Goal: Information Seeking & Learning: Learn about a topic

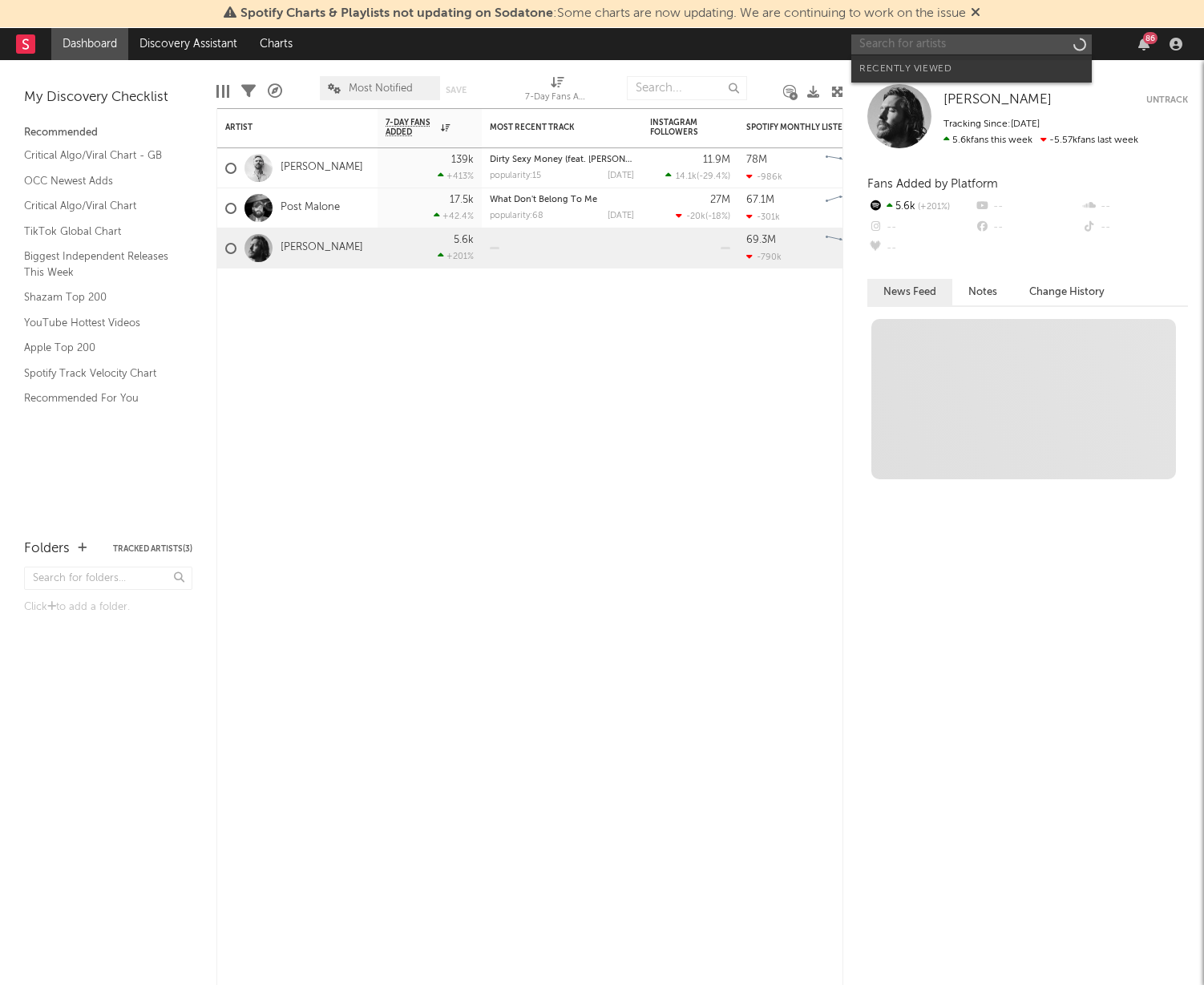
click at [993, 39] on input "text" at bounding box center [971, 44] width 240 height 20
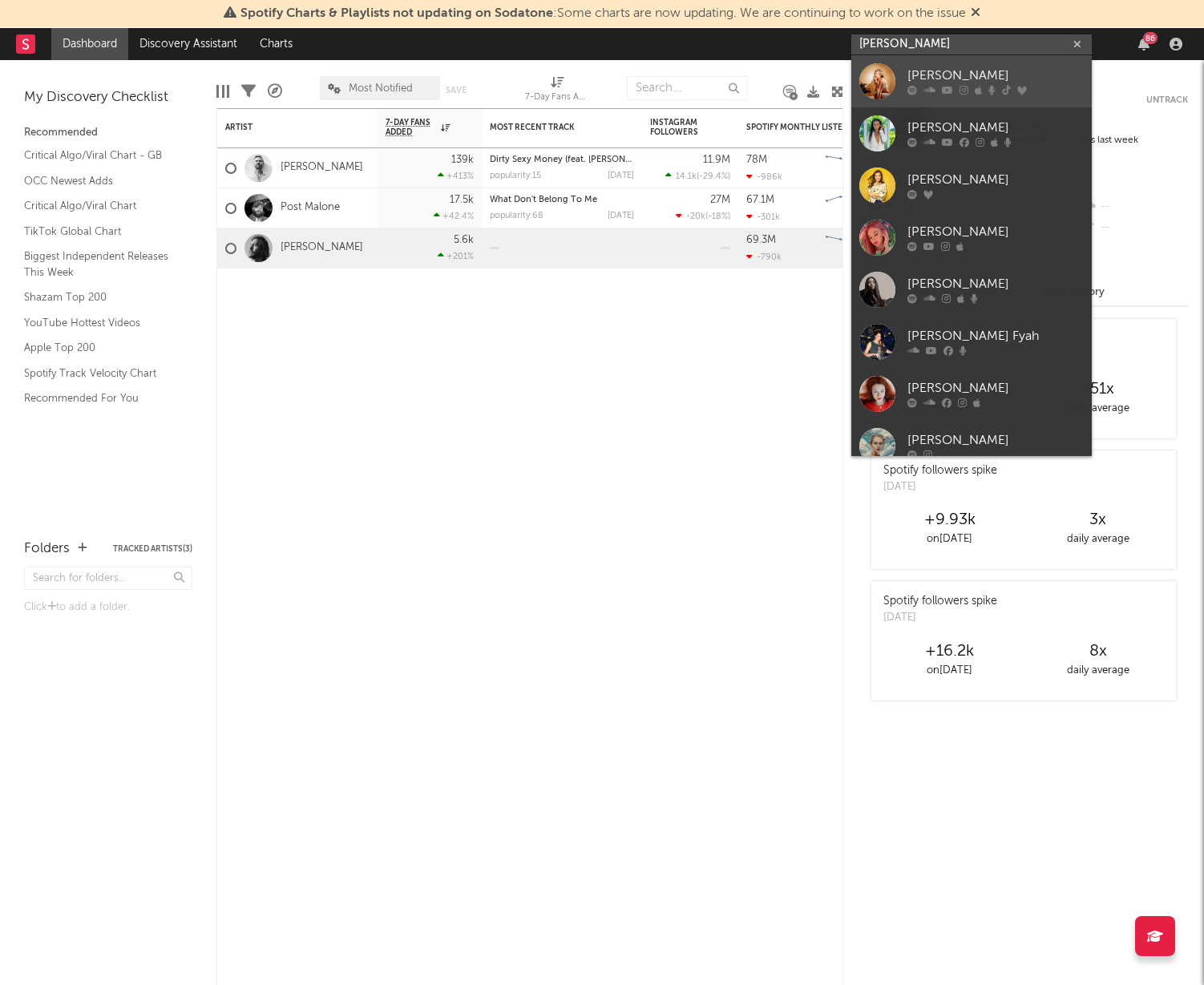
type input "[PERSON_NAME]"
click at [961, 73] on div "[PERSON_NAME]" at bounding box center [995, 77] width 176 height 19
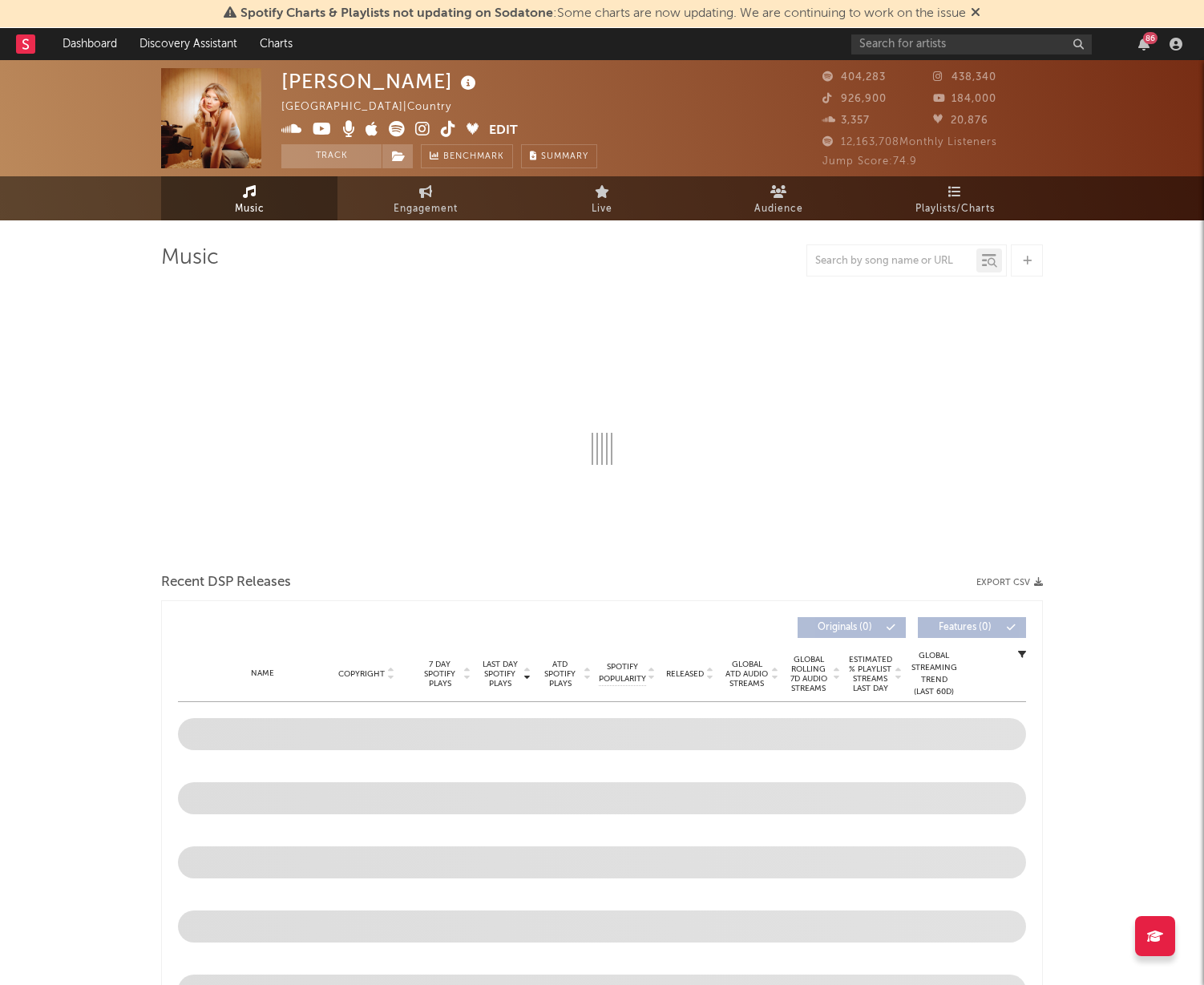
select select "6m"
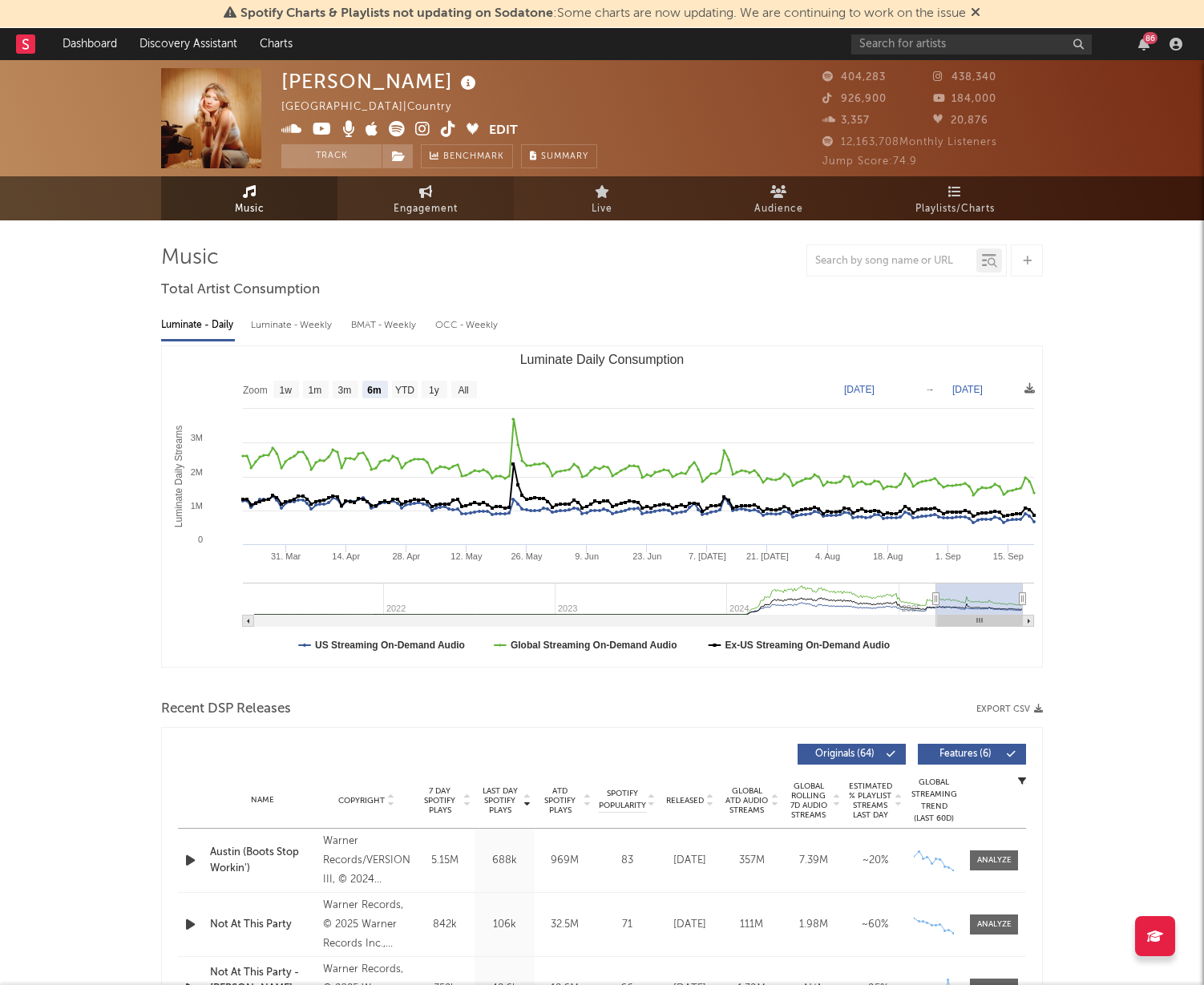
click at [427, 218] on link "Engagement" at bounding box center [425, 198] width 176 height 44
select select "1w"
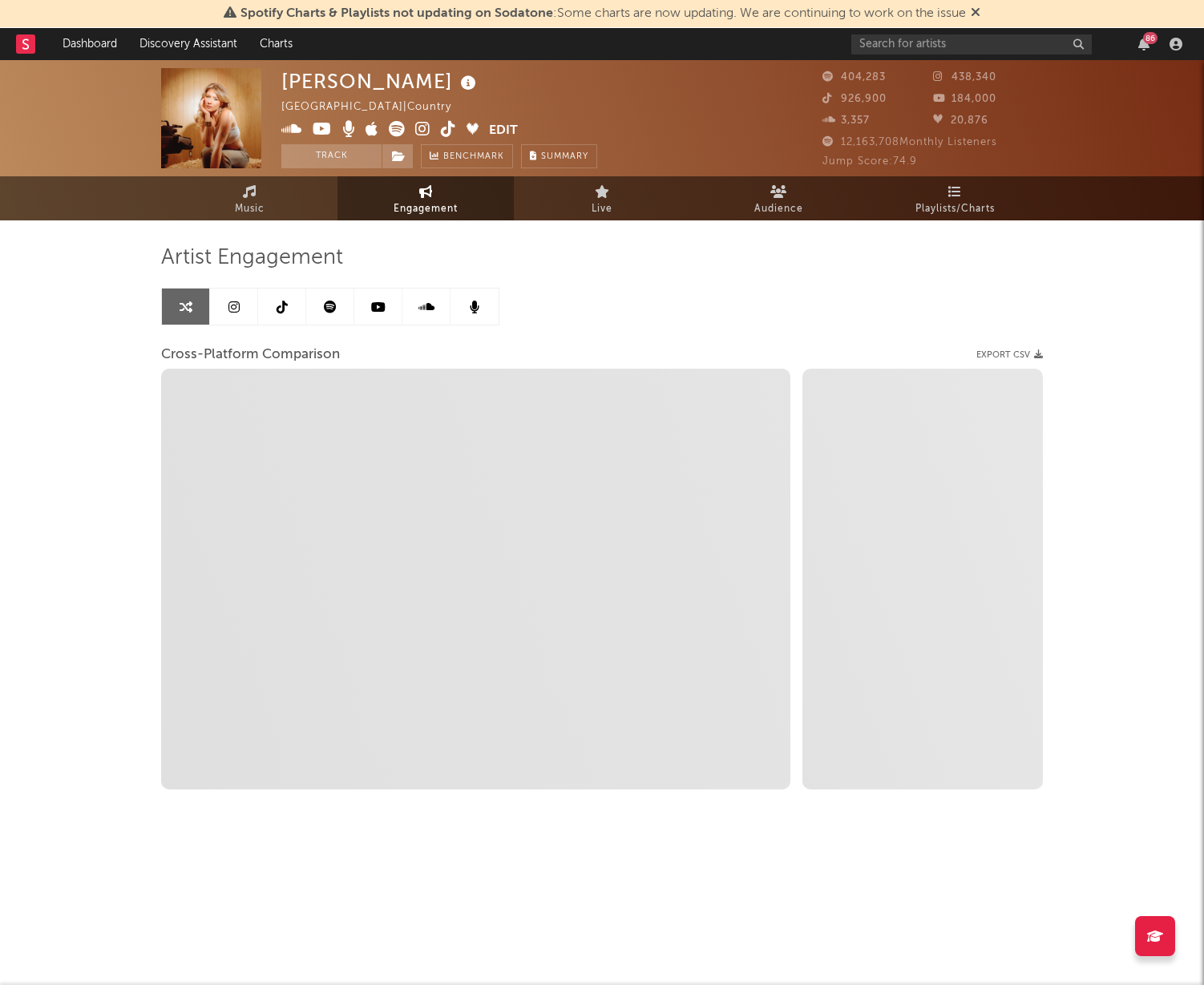
select select "1m"
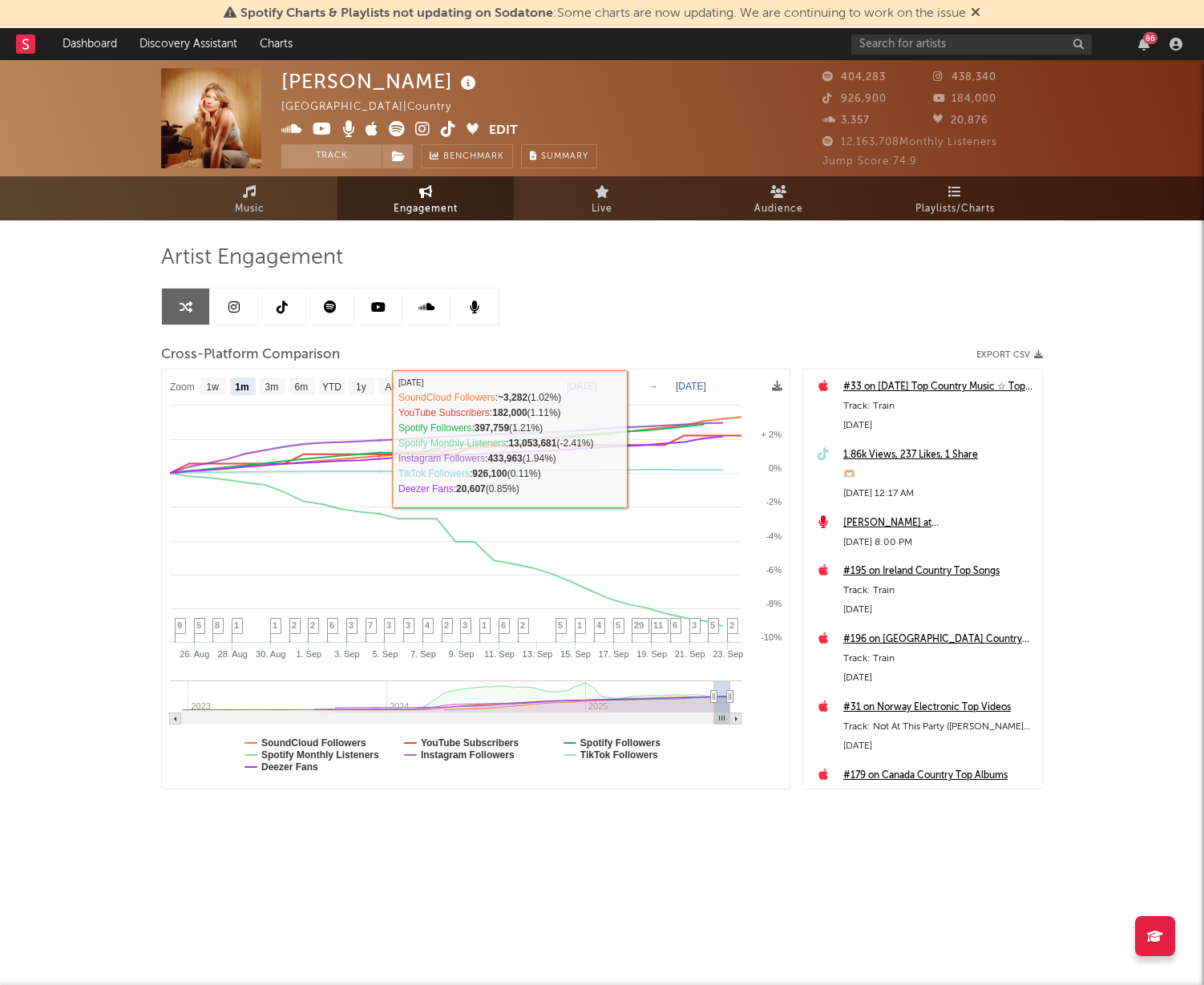
click at [683, 314] on div "Artist Engagement Cross-Platform Comparison Export CSV Zoom 1w 1m 3m 6m YTD 1y …" at bounding box center [602, 517] width 882 height 545
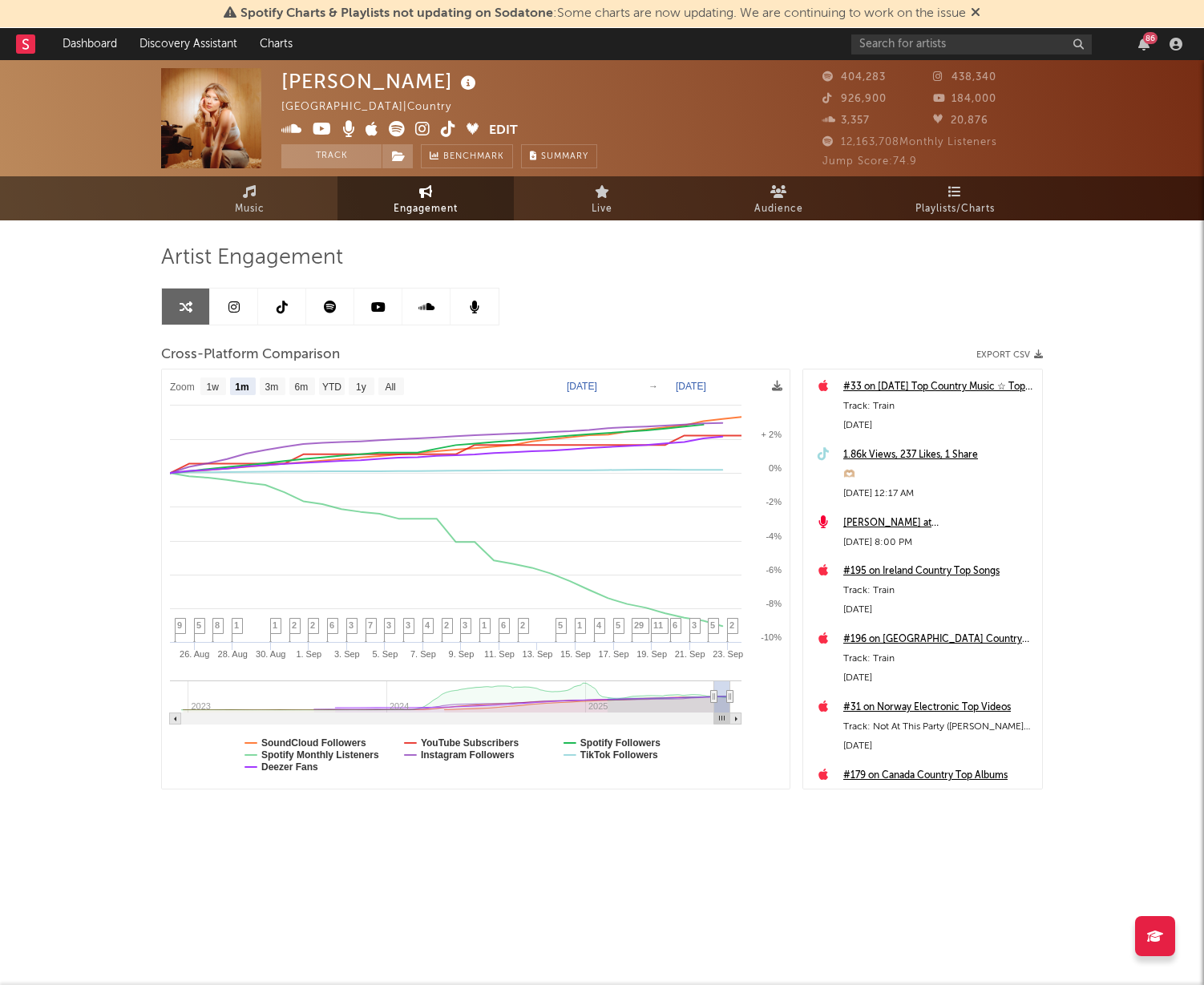
click at [242, 312] on link at bounding box center [233, 307] width 48 height 36
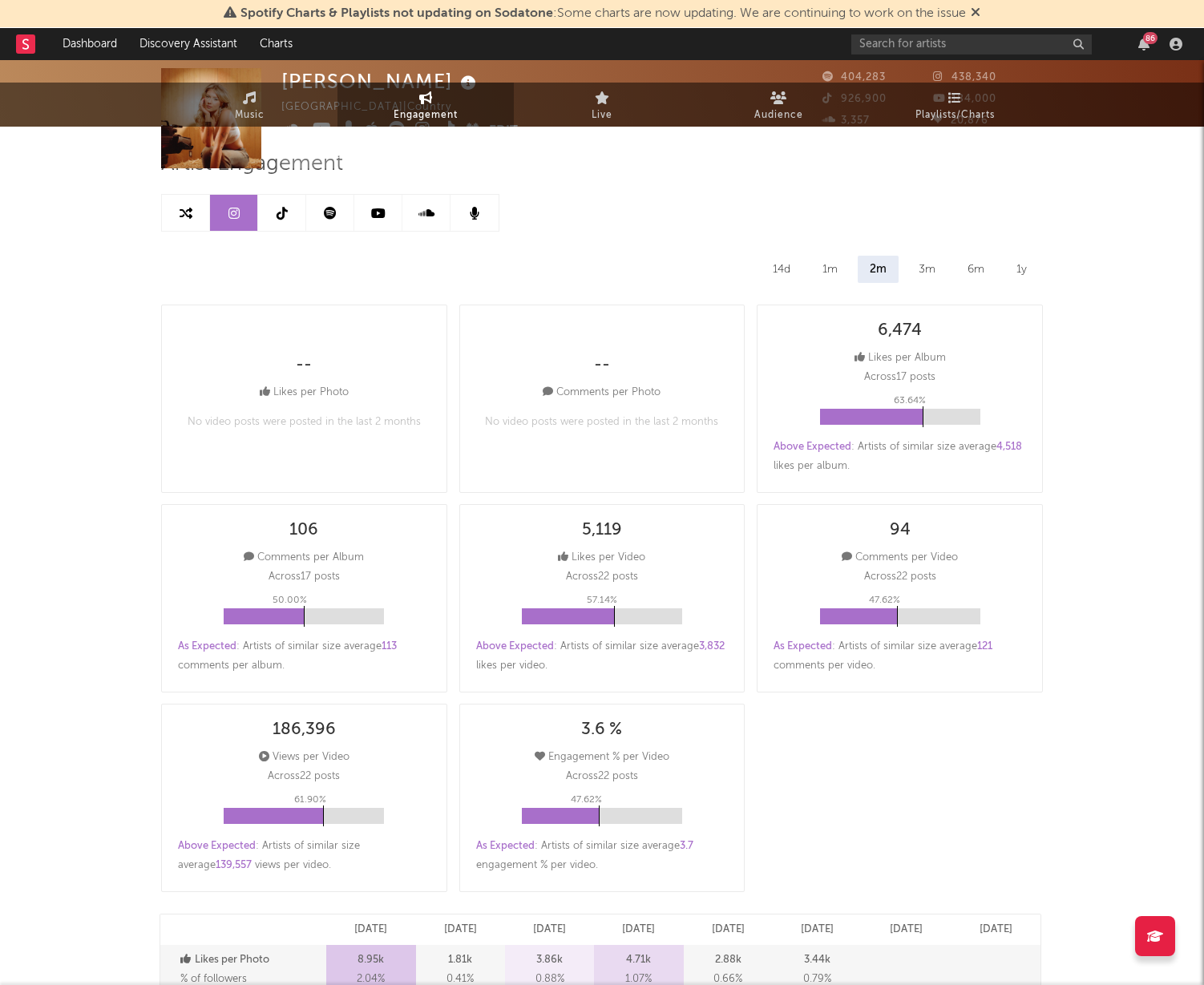
select select "6m"
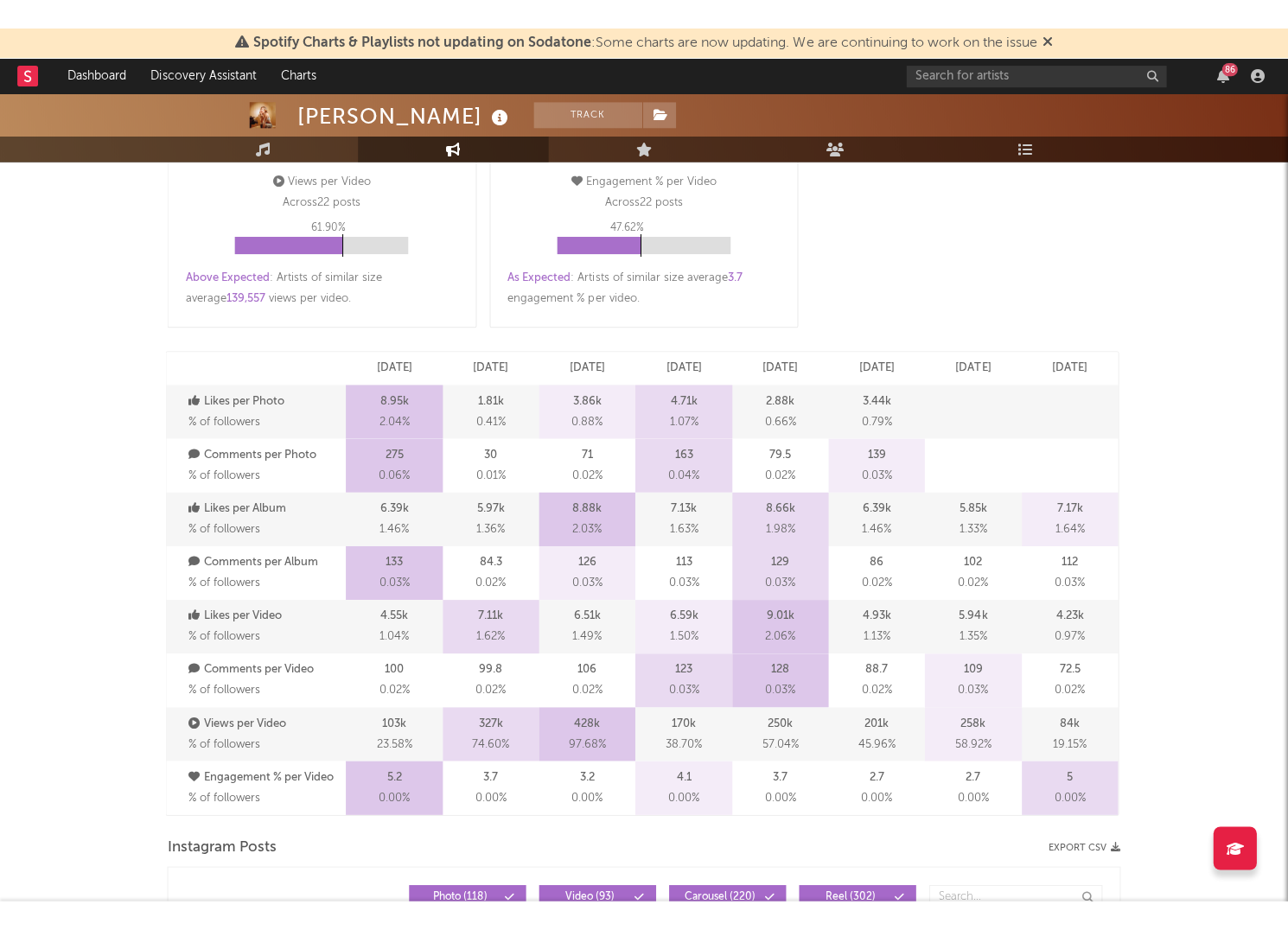
scroll to position [780, 0]
